Goal: Navigation & Orientation: Find specific page/section

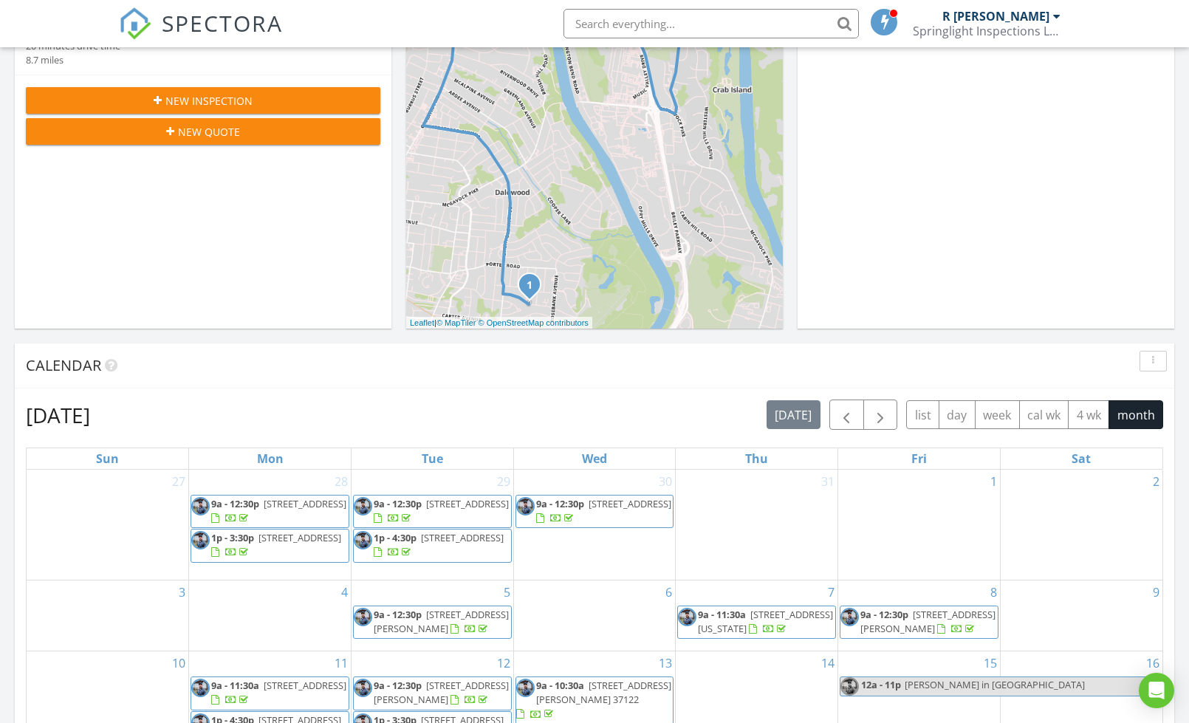
scroll to position [795, 0]
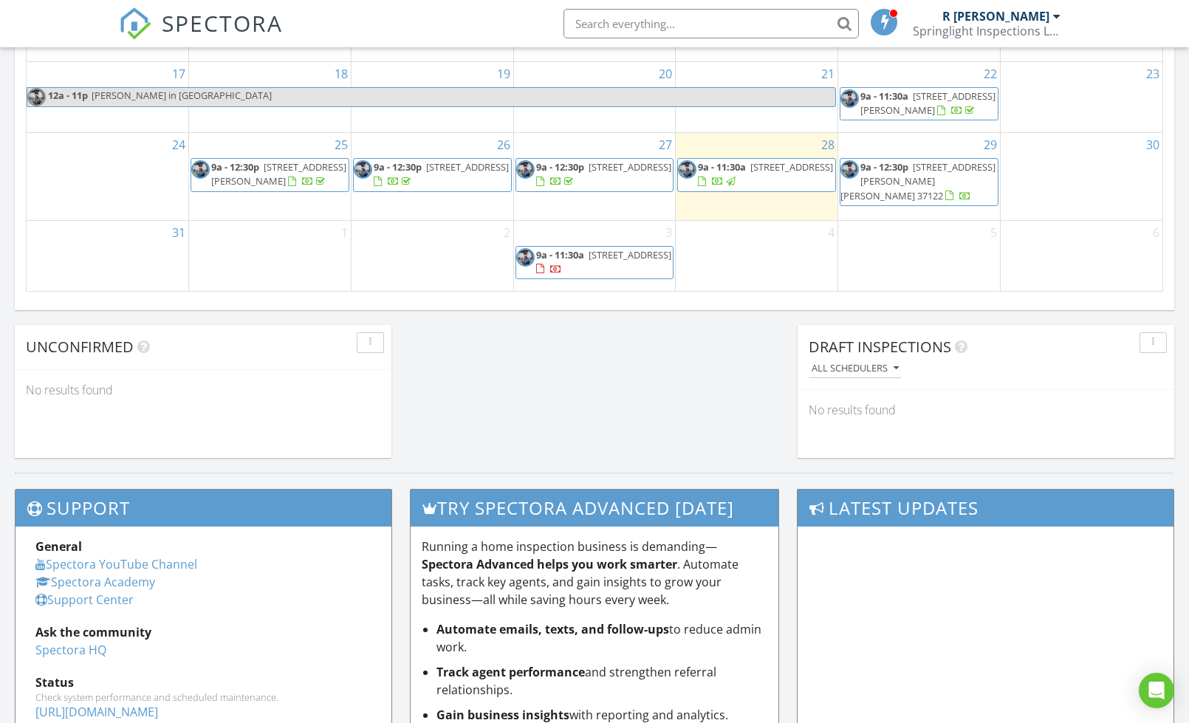
scroll to position [1082, 0]
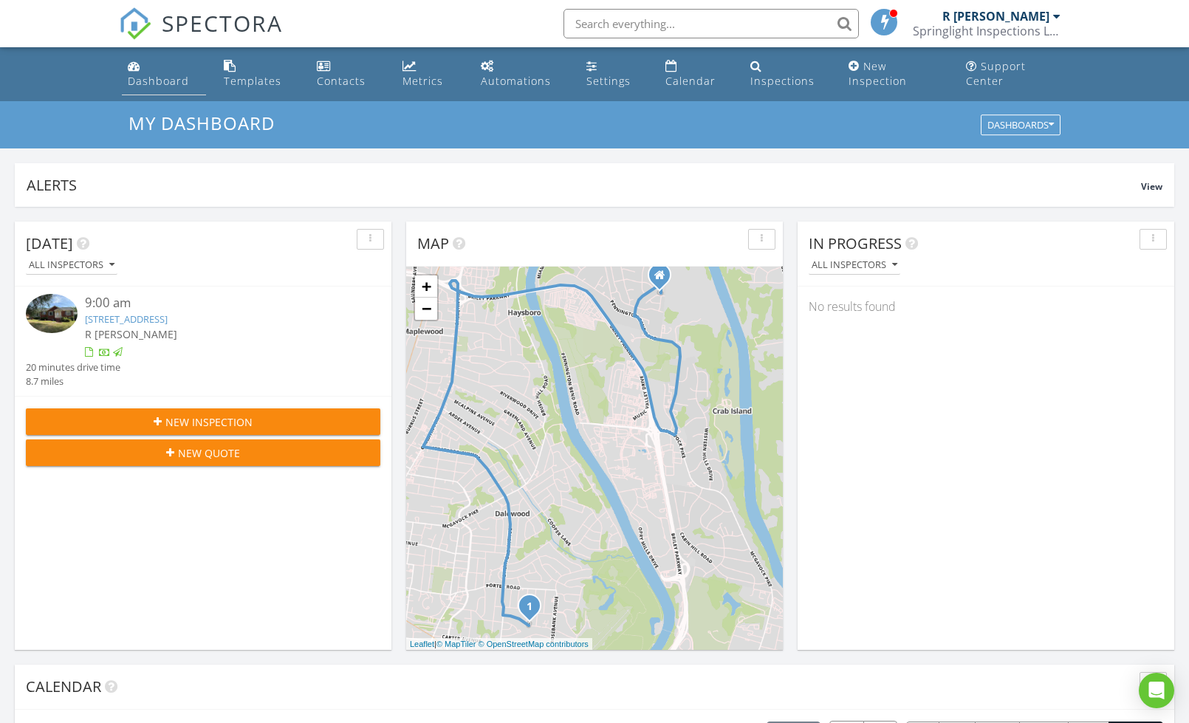
click at [148, 70] on link "Dashboard" at bounding box center [164, 74] width 84 height 42
